Goal: Task Accomplishment & Management: Manage account settings

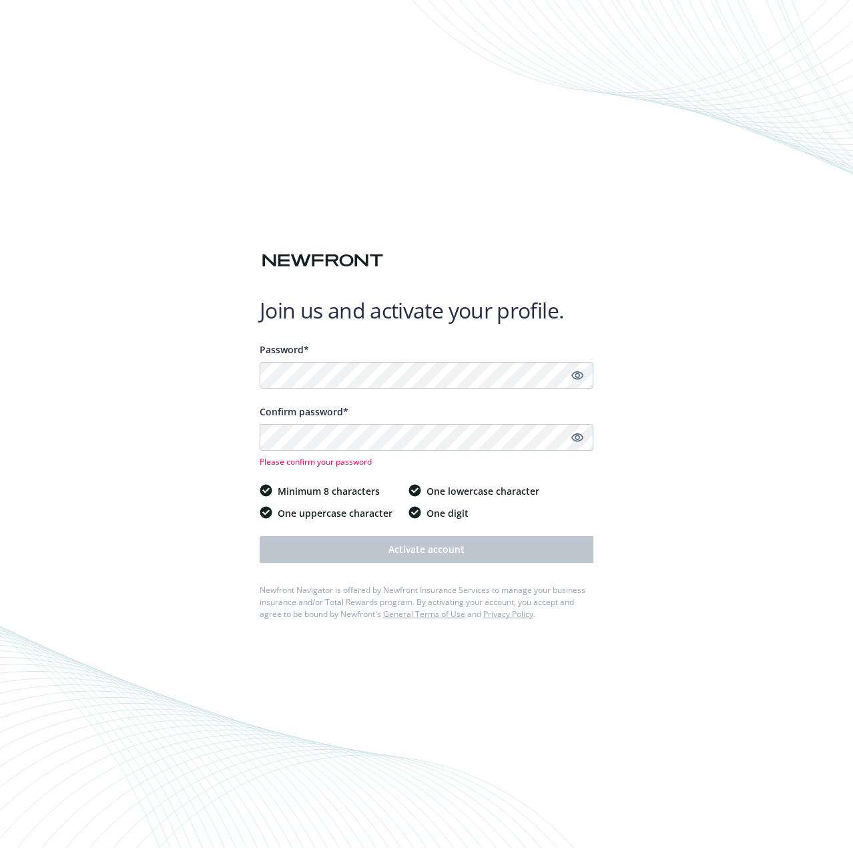
click at [174, 431] on div "Join us and activate your profile. Password* Confirm password* Please confirm y…" at bounding box center [426, 424] width 853 height 848
click at [571, 375] on link "Show password" at bounding box center [577, 375] width 16 height 16
click at [224, 376] on div "Join us and activate your profile. Password* Confirm password* Please confirm y…" at bounding box center [426, 424] width 853 height 848
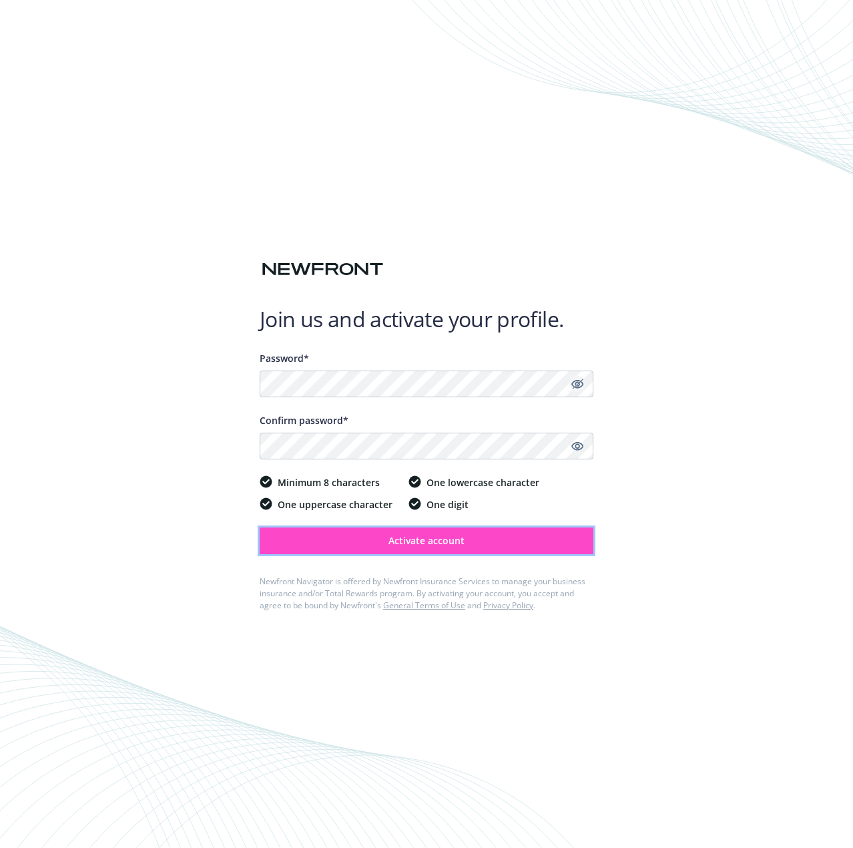
click at [402, 541] on span "Activate account" at bounding box center [426, 540] width 76 height 13
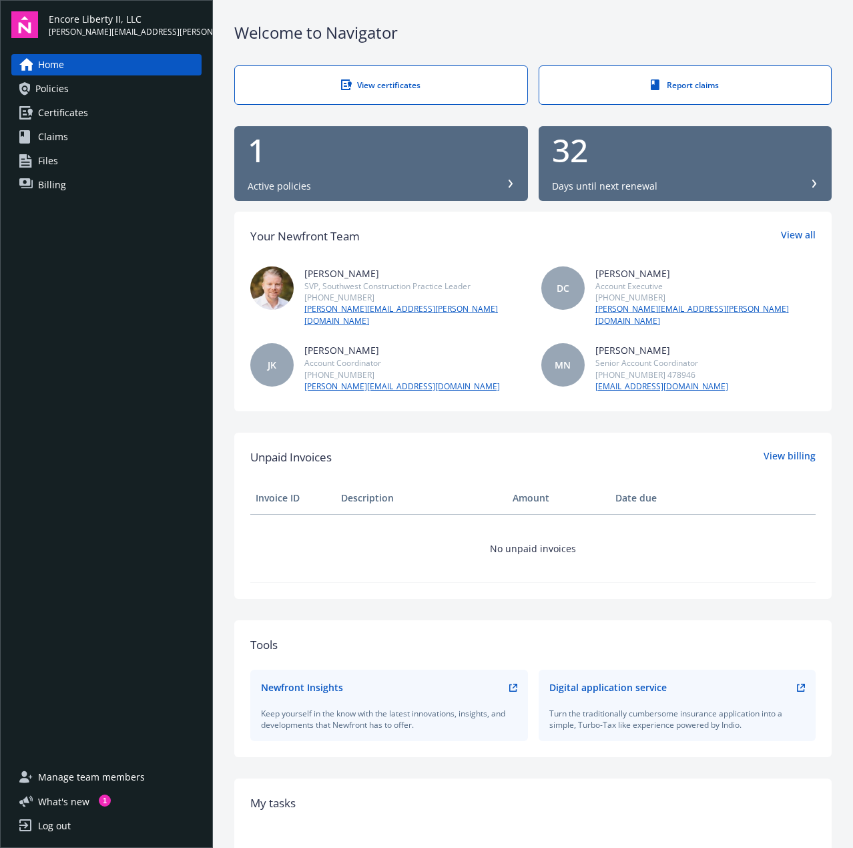
click at [499, 432] on div "Unpaid Invoices View billing Invoice ID Description Amount Date due No unpaid i…" at bounding box center [532, 515] width 597 height 166
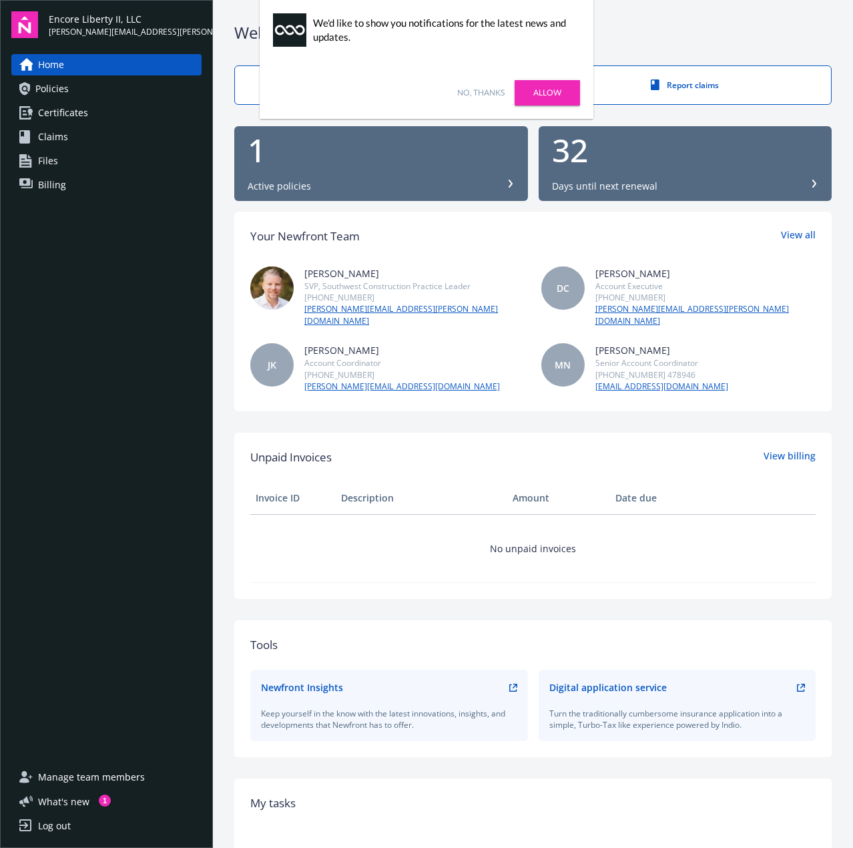
click at [479, 93] on link "No, thanks" at bounding box center [480, 93] width 47 height 12
